Goal: Information Seeking & Learning: Understand process/instructions

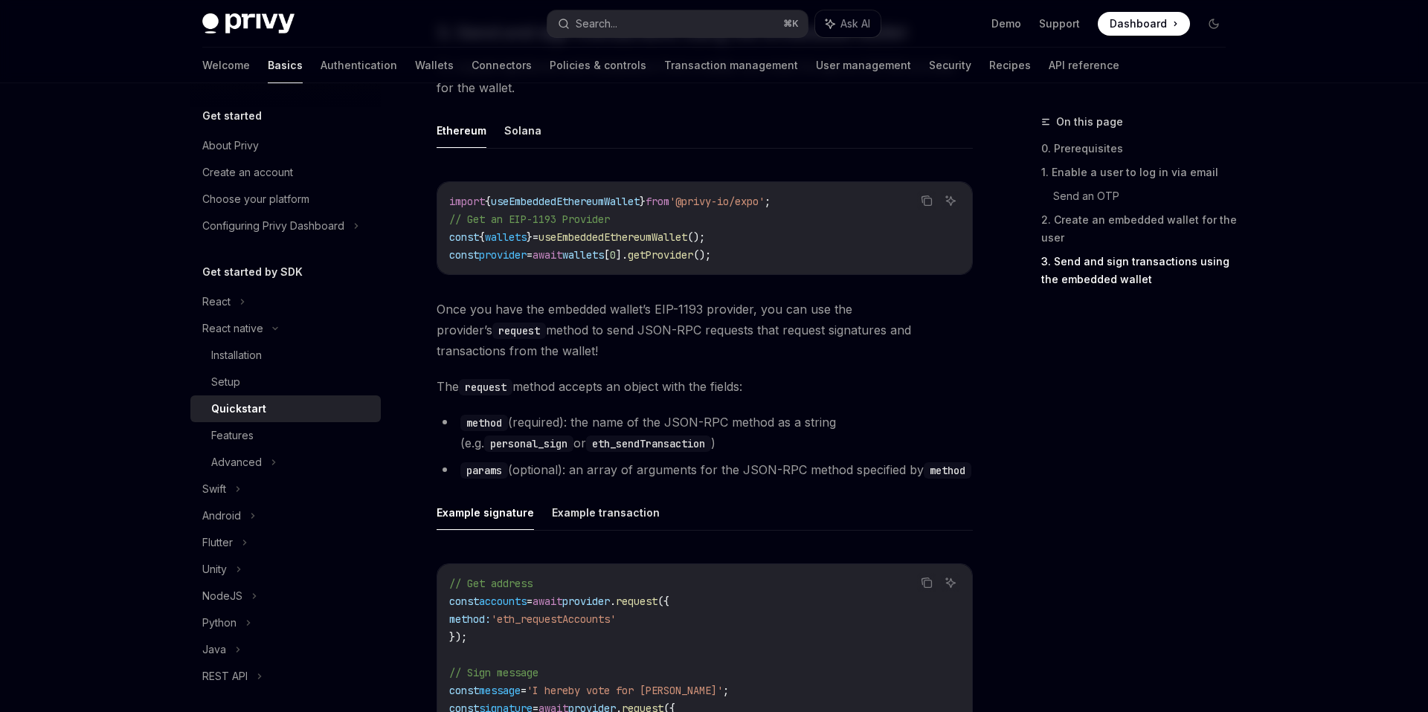
scroll to position [1742, 0]
click at [303, 349] on div "Installation" at bounding box center [291, 355] width 161 height 18
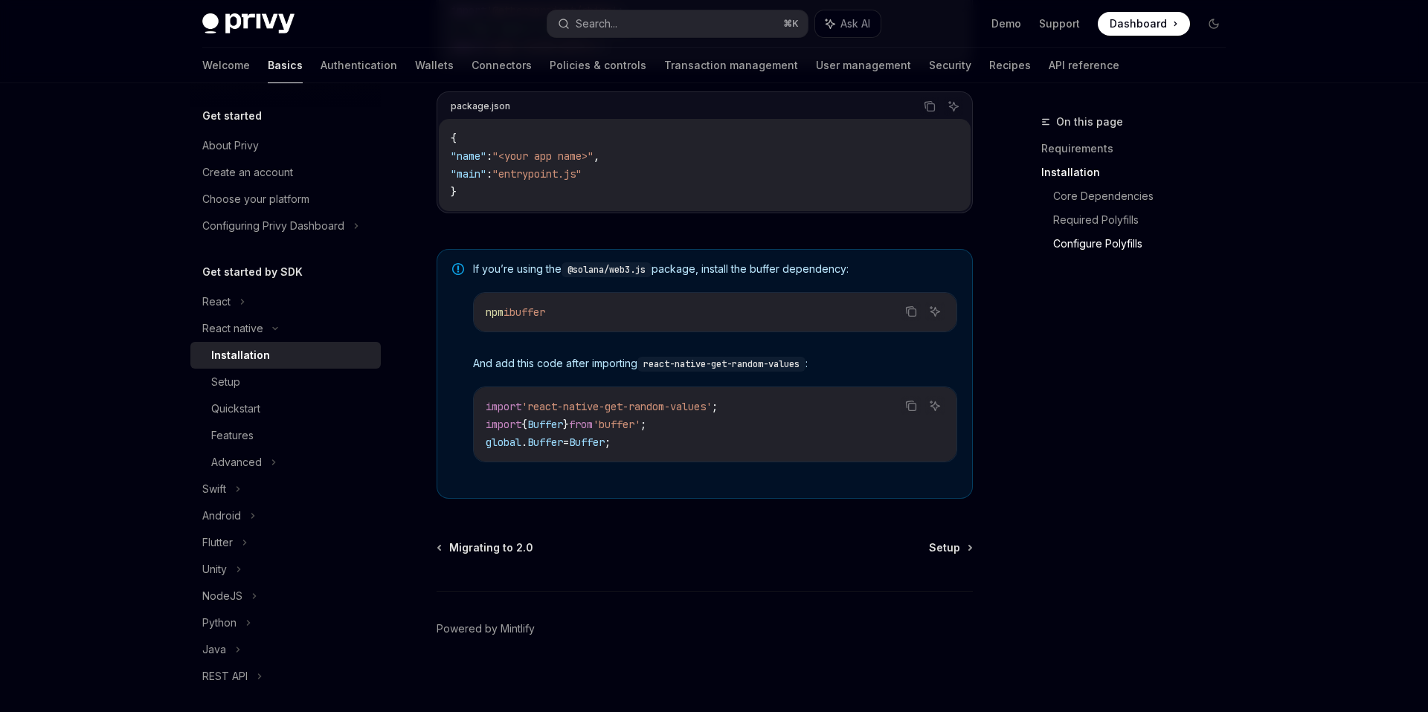
scroll to position [988, 0]
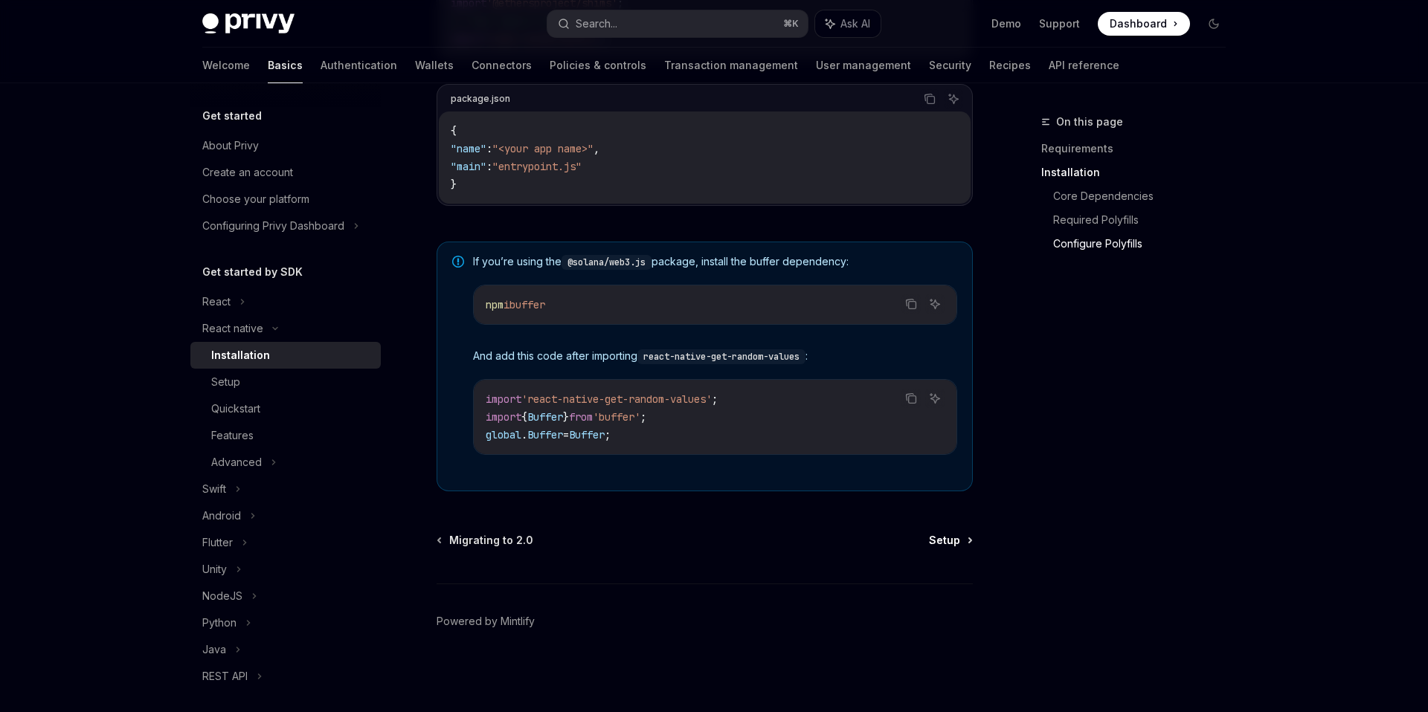
click at [941, 541] on span "Setup" at bounding box center [944, 540] width 31 height 15
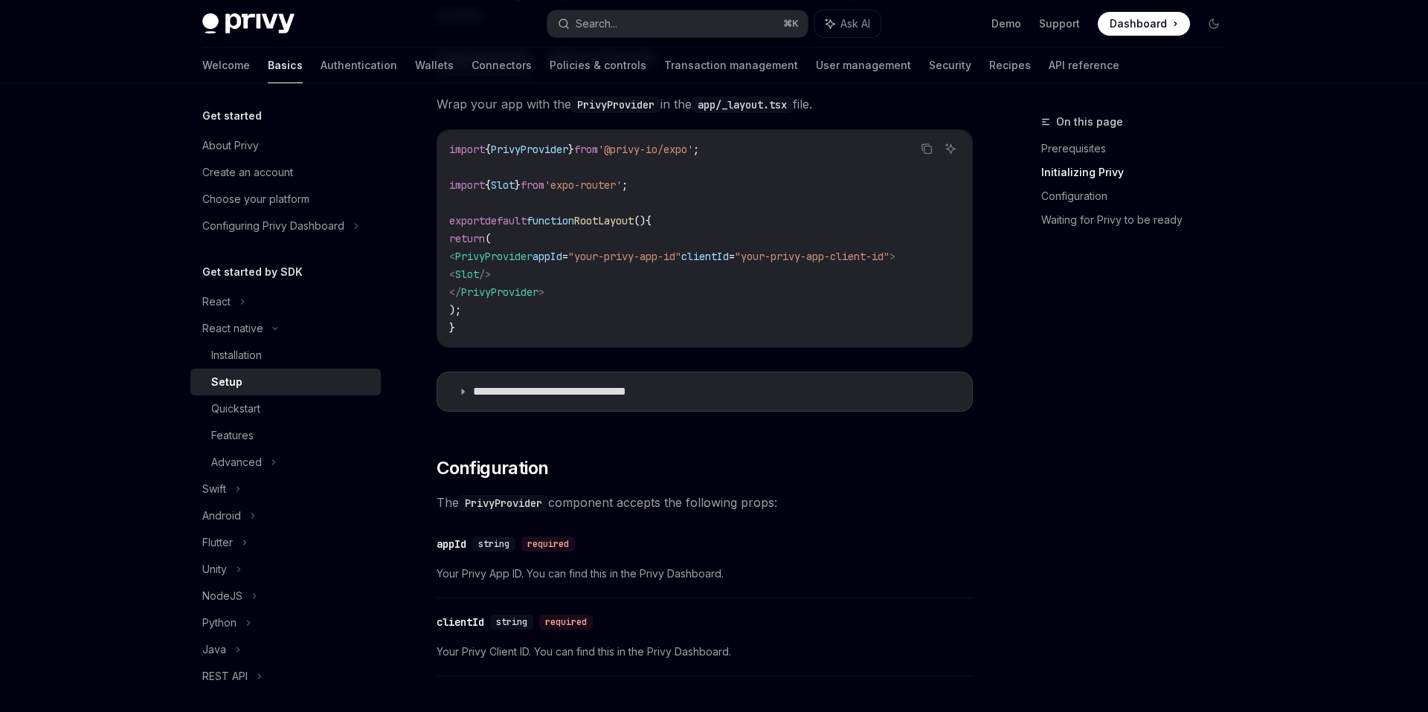
scroll to position [463, 0]
click at [477, 393] on p "**********" at bounding box center [573, 391] width 201 height 15
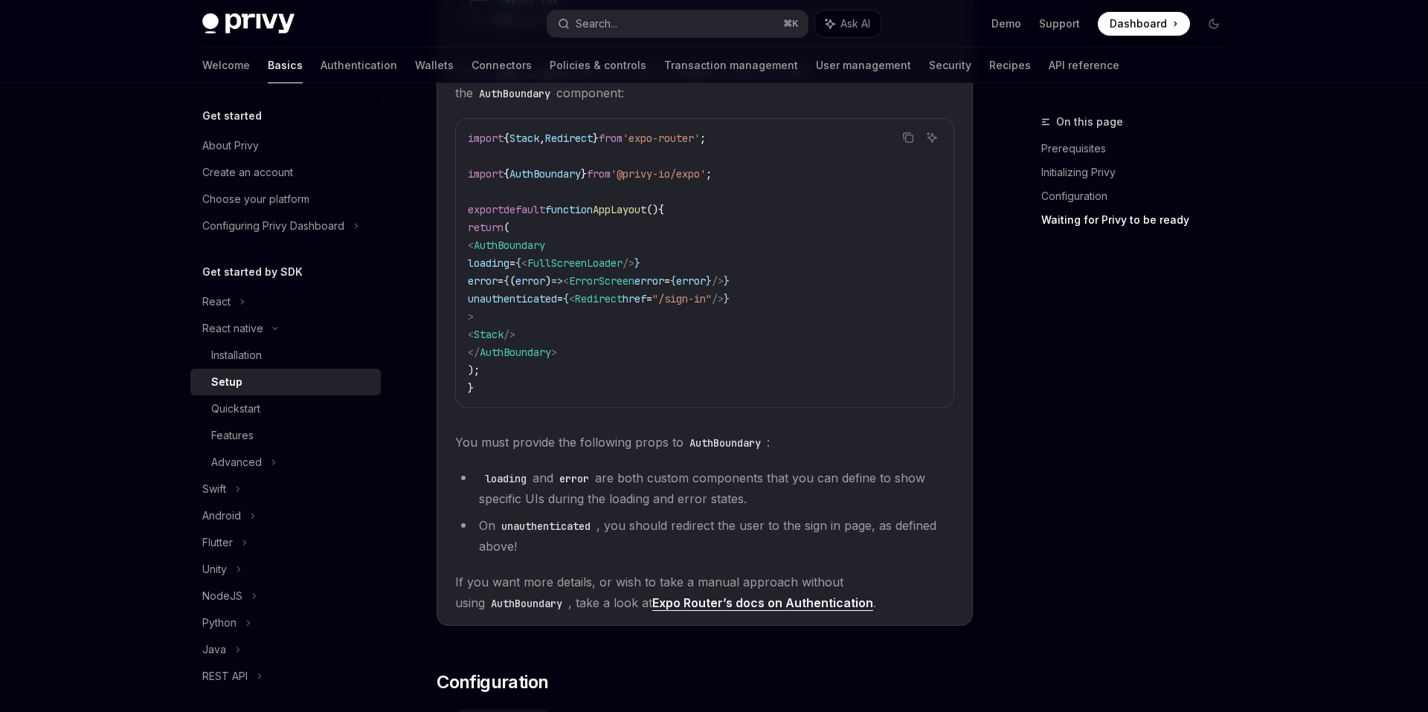
scroll to position [1144, 0]
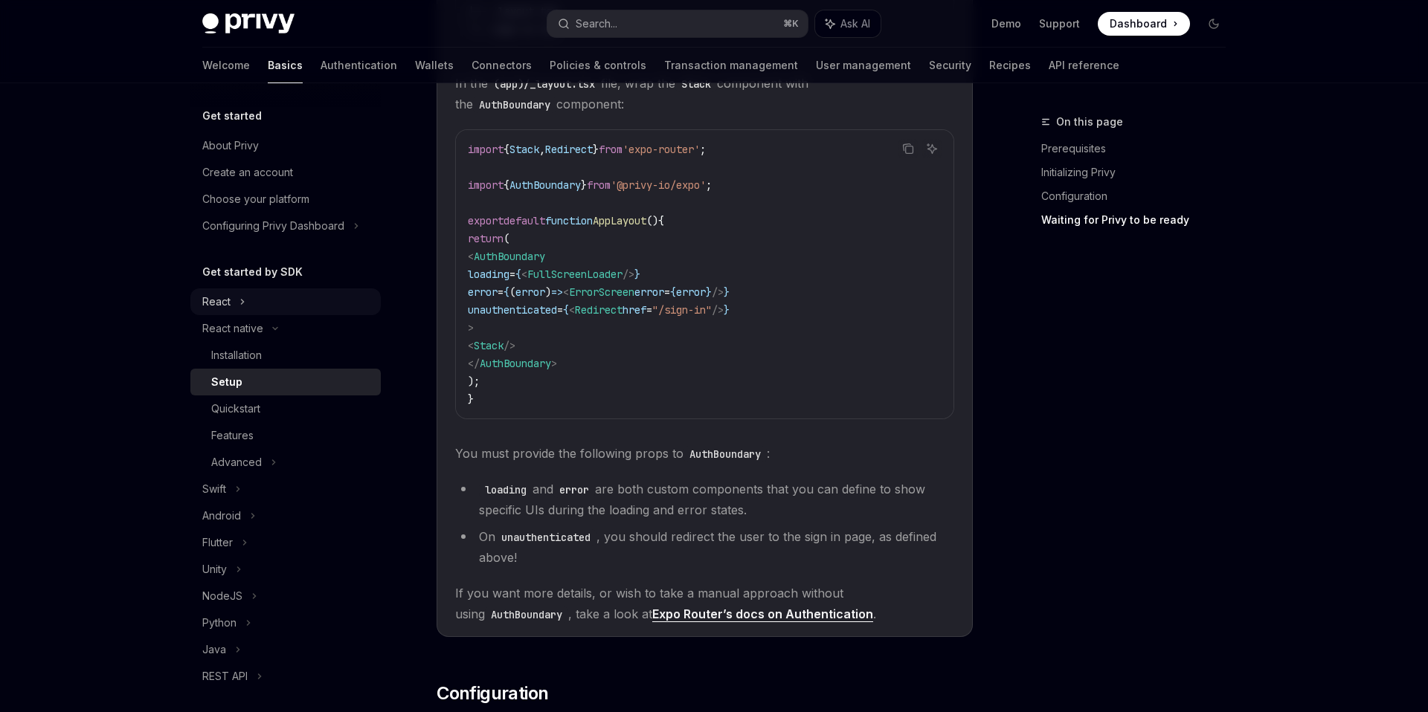
click at [284, 295] on div "React" at bounding box center [285, 301] width 190 height 27
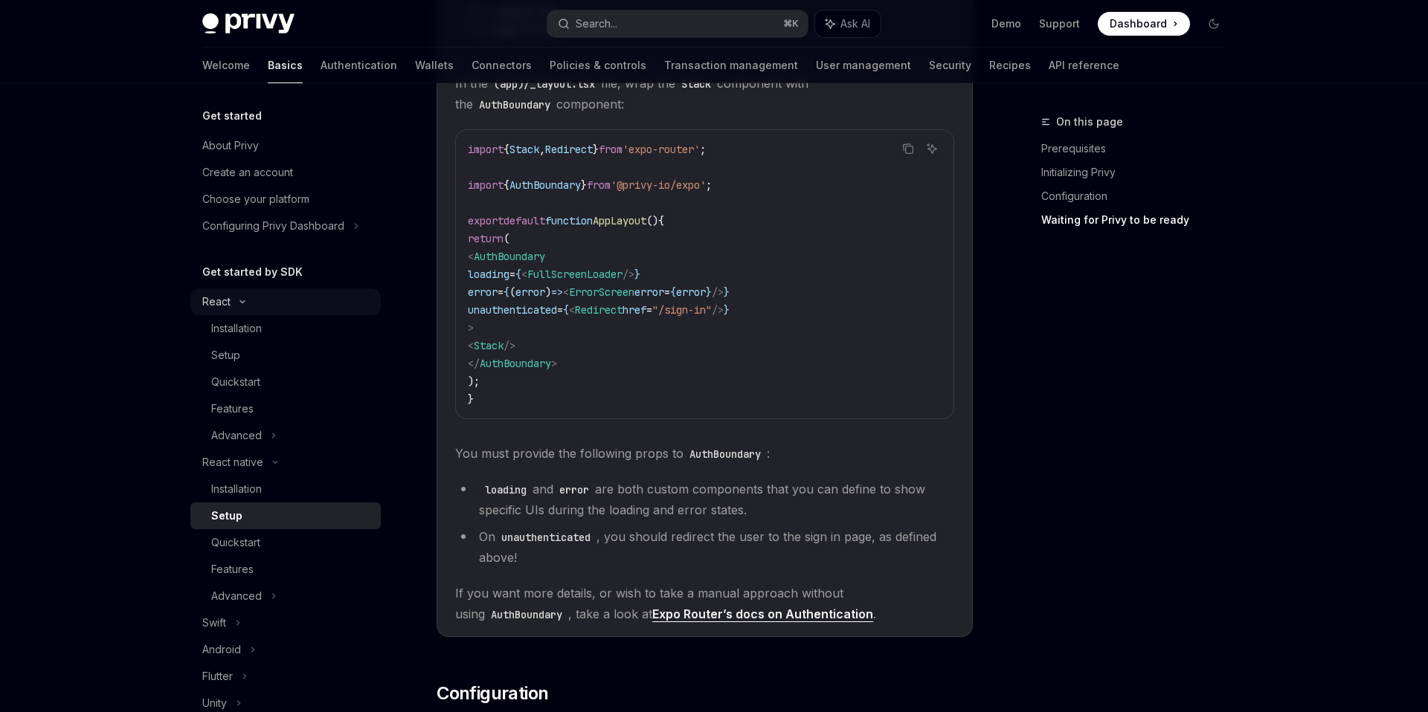
scroll to position [19, 0]
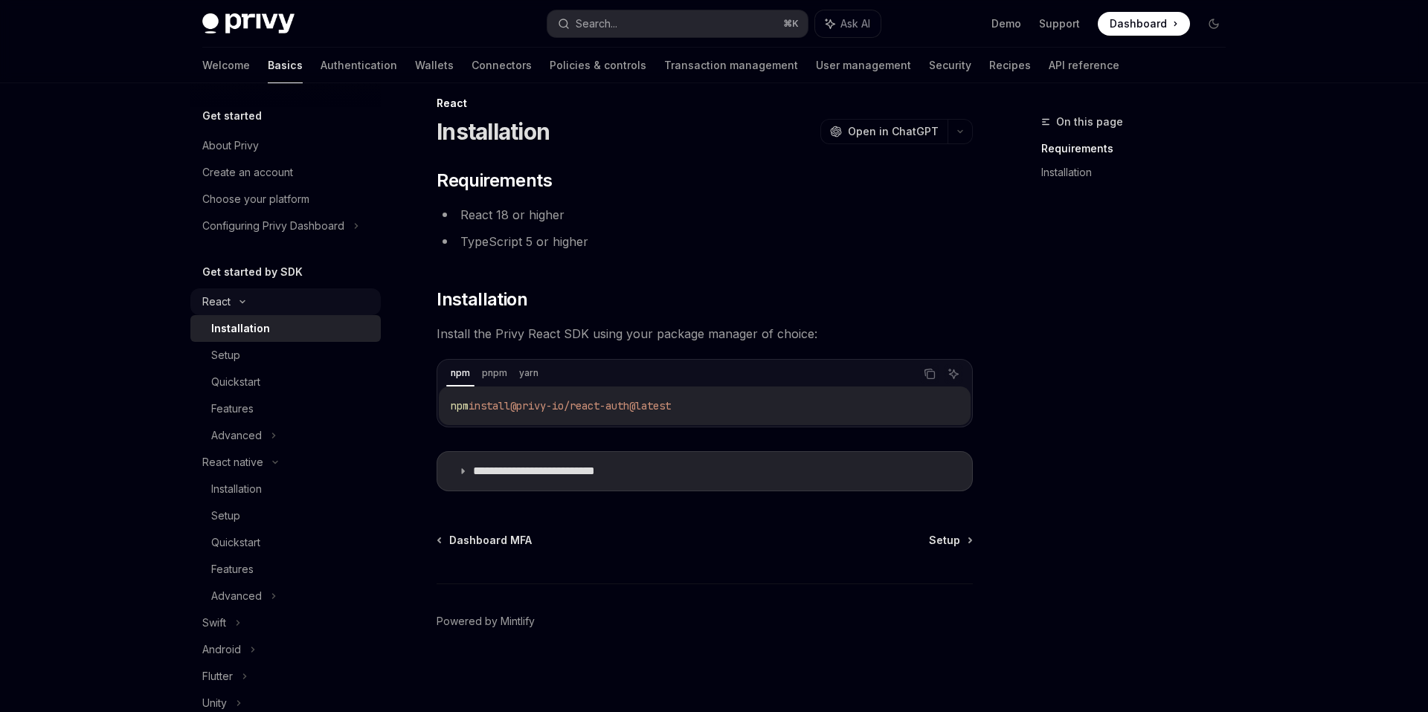
click at [284, 295] on div "React" at bounding box center [285, 301] width 190 height 27
click at [260, 329] on div "React native" at bounding box center [232, 329] width 61 height 18
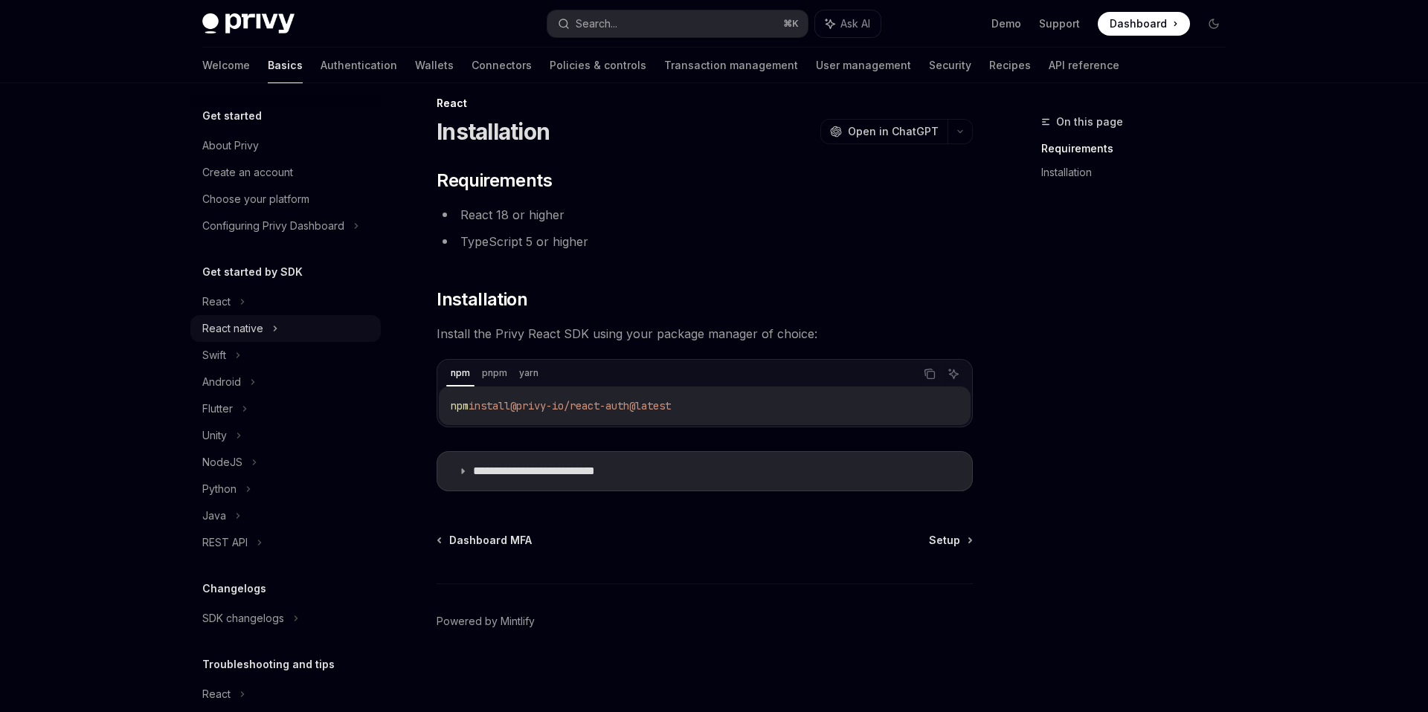
click at [260, 329] on div "React native" at bounding box center [232, 329] width 61 height 18
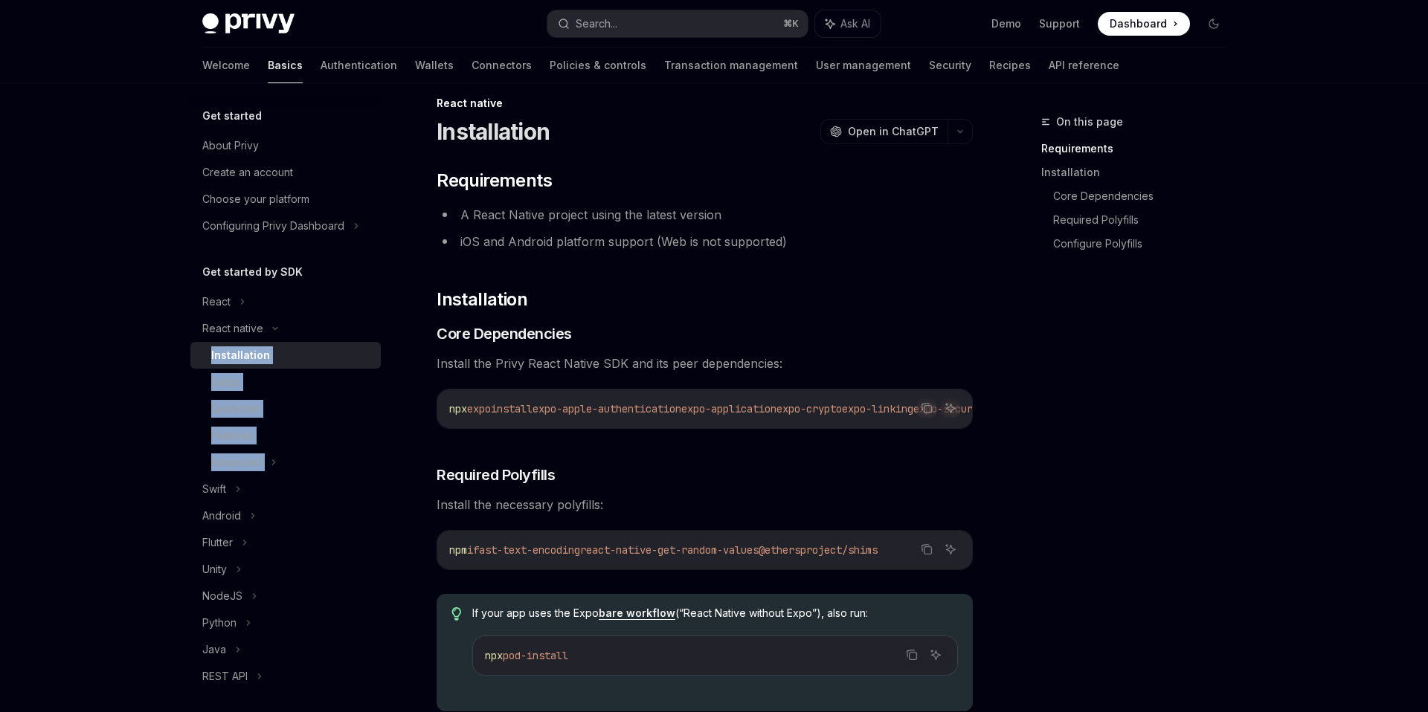
click at [250, 346] on div "Installation" at bounding box center [240, 355] width 59 height 18
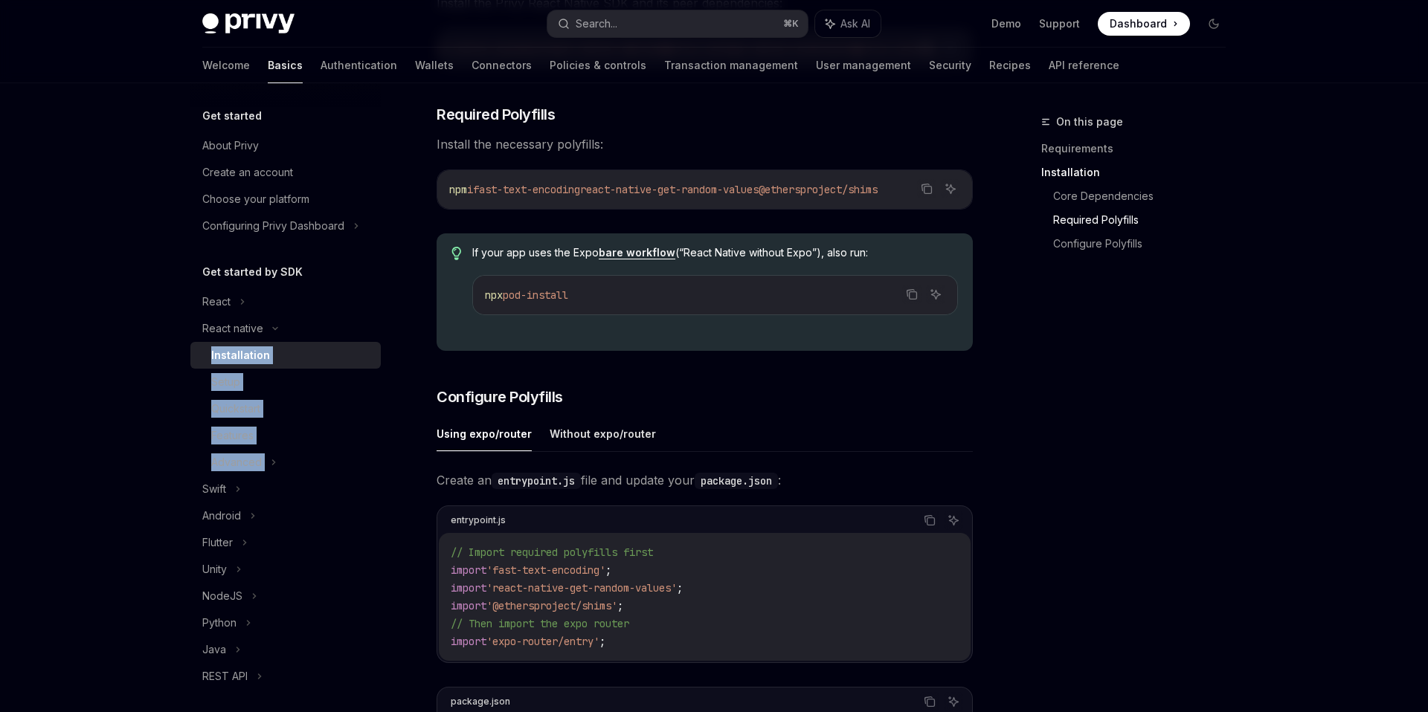
scroll to position [382, 0]
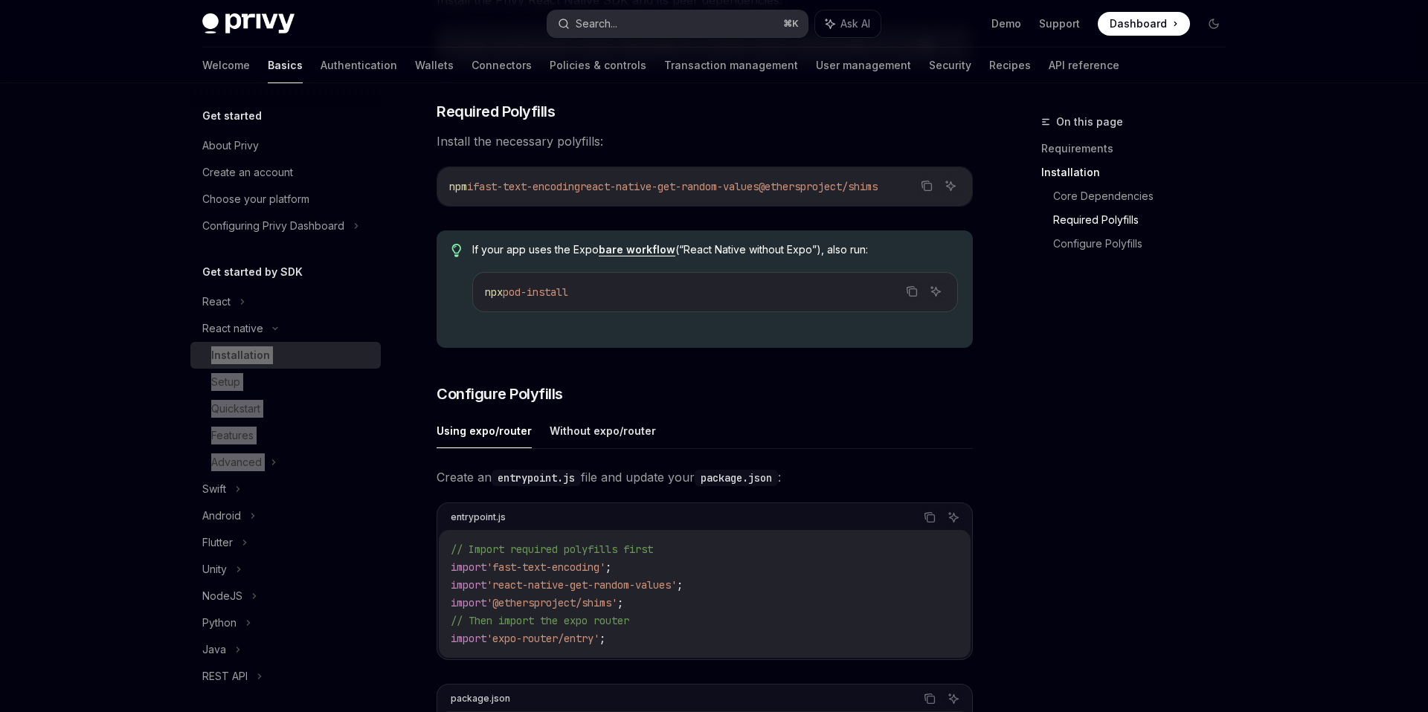
type textarea "*"
